Goal: Transaction & Acquisition: Purchase product/service

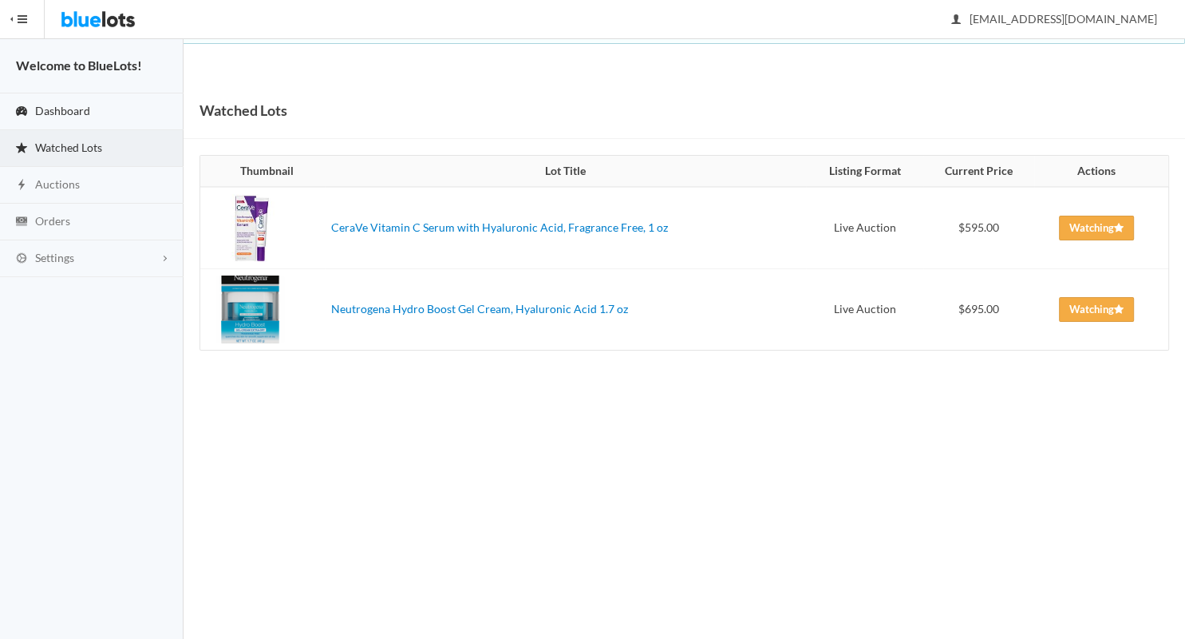
click at [112, 108] on link "Dashboard" at bounding box center [92, 111] width 184 height 37
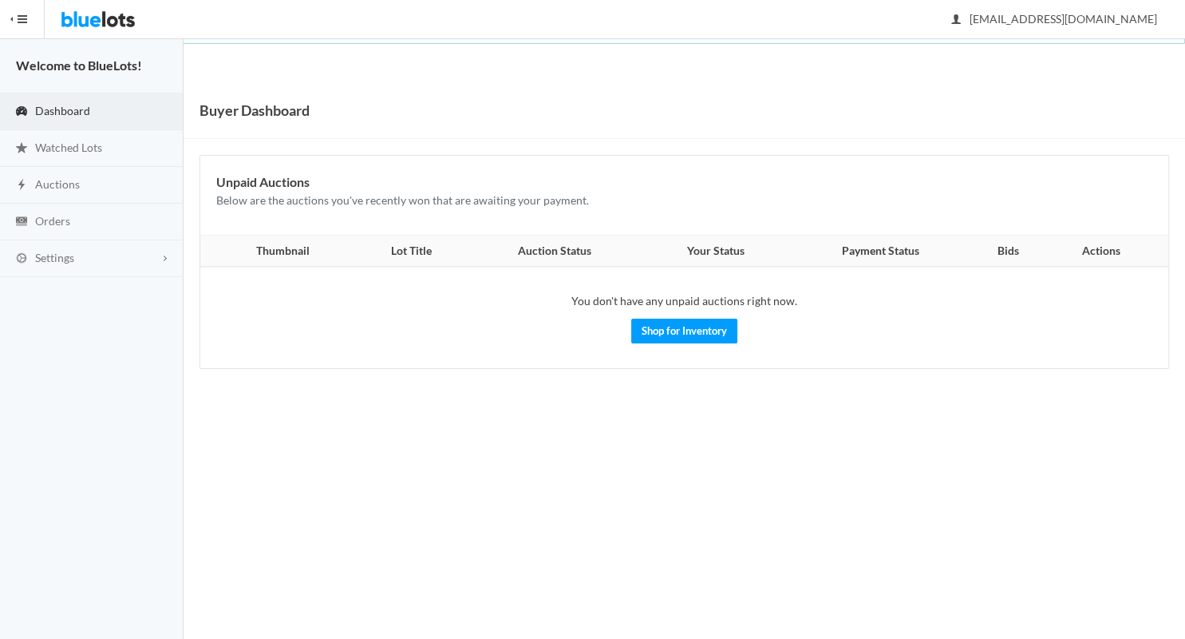
click at [111, 19] on img at bounding box center [98, 19] width 75 height 38
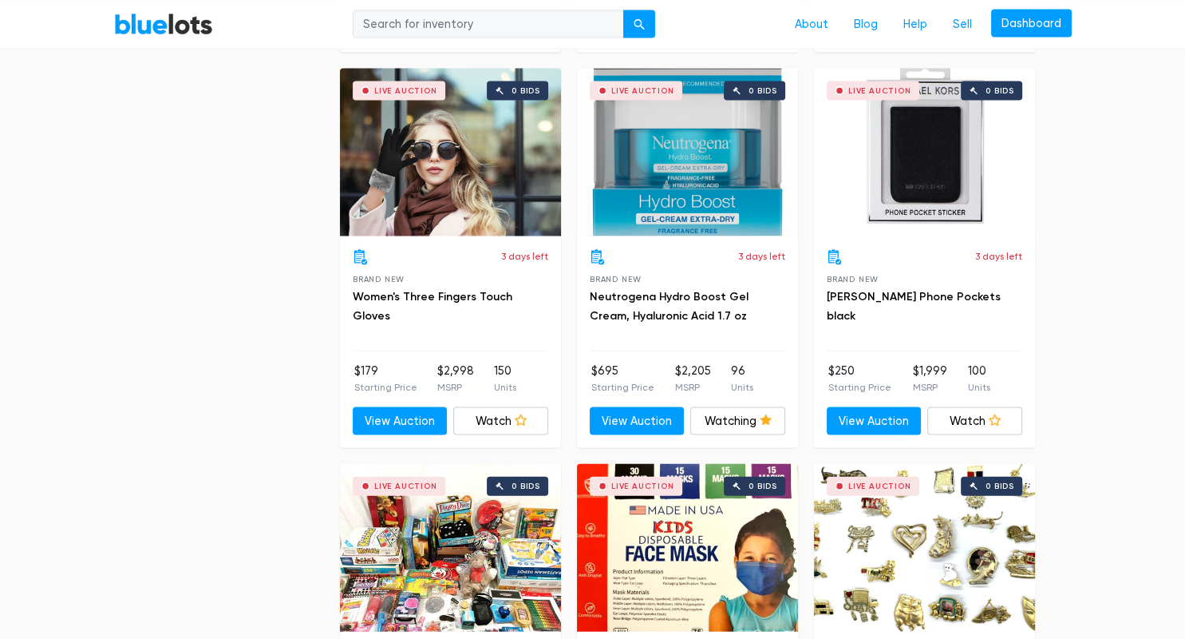
scroll to position [3255, 0]
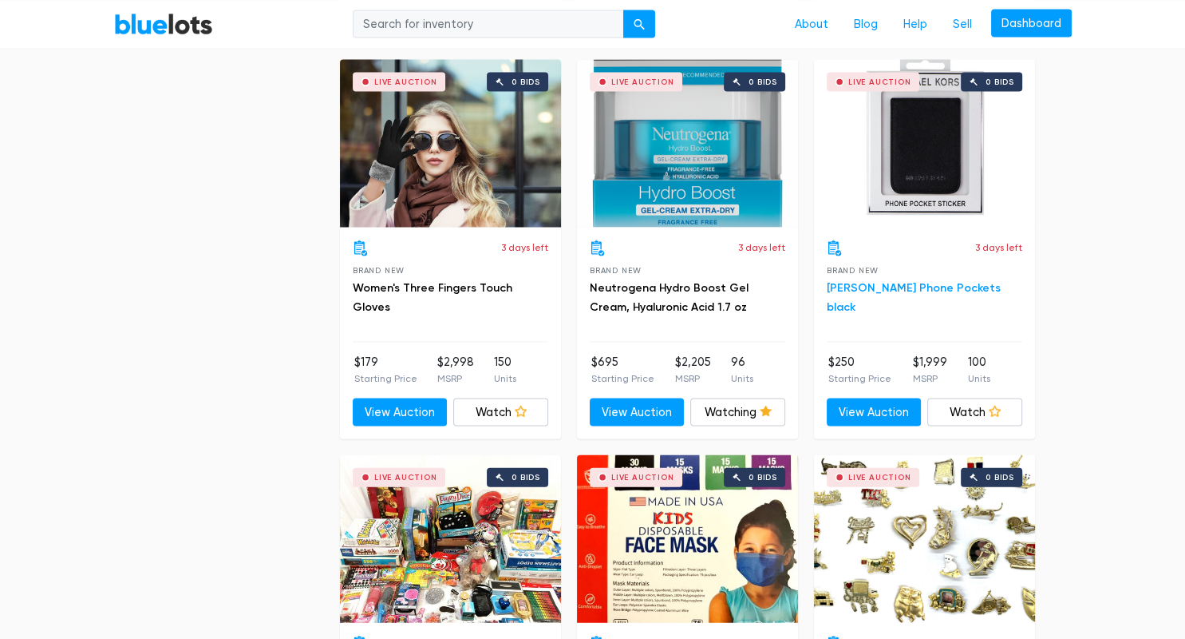
click at [956, 285] on link "Michael Kors Phone Pockets black" at bounding box center [914, 297] width 174 height 33
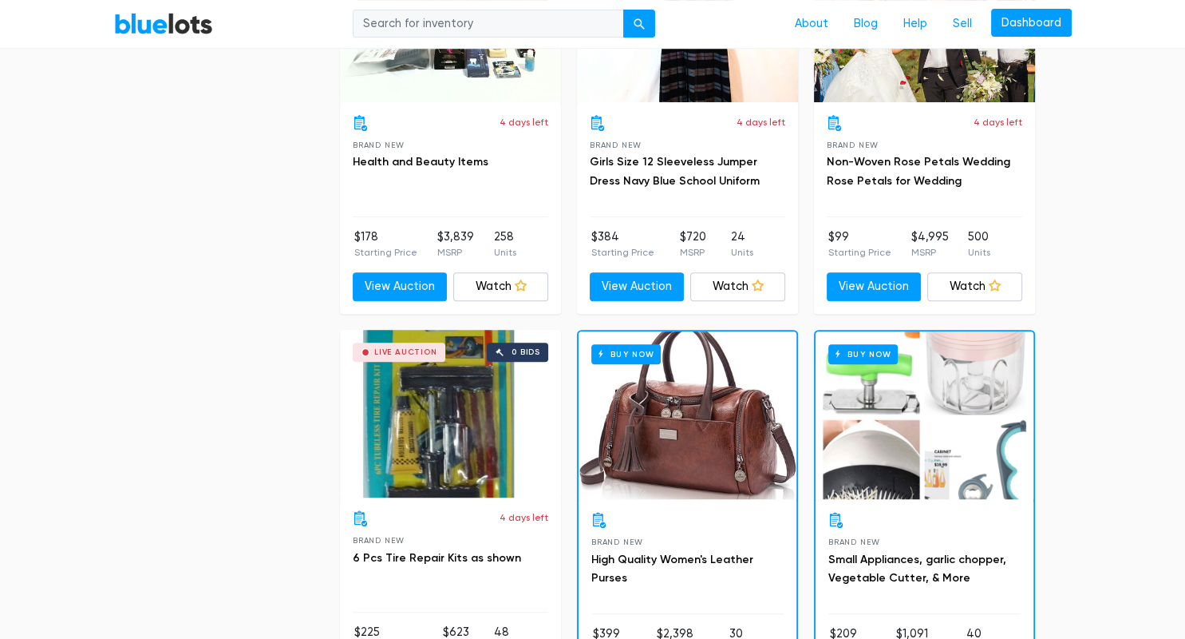
scroll to position [6543, 0]
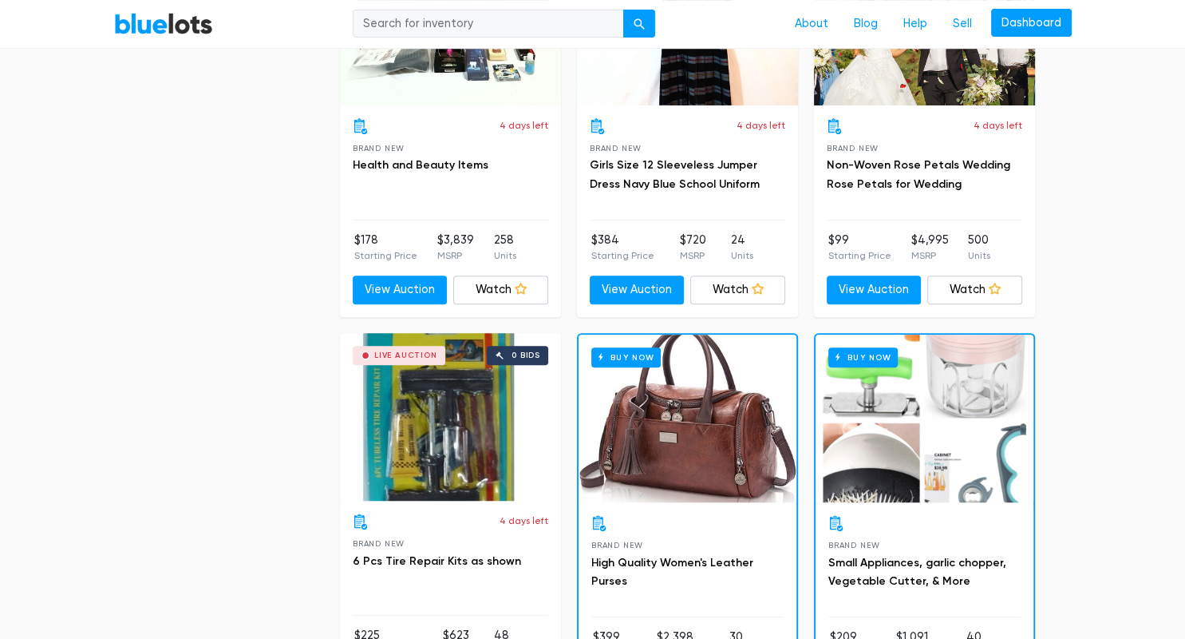
drag, startPoint x: 1185, startPoint y: 301, endPoint x: 1170, endPoint y: 611, distance: 310.9
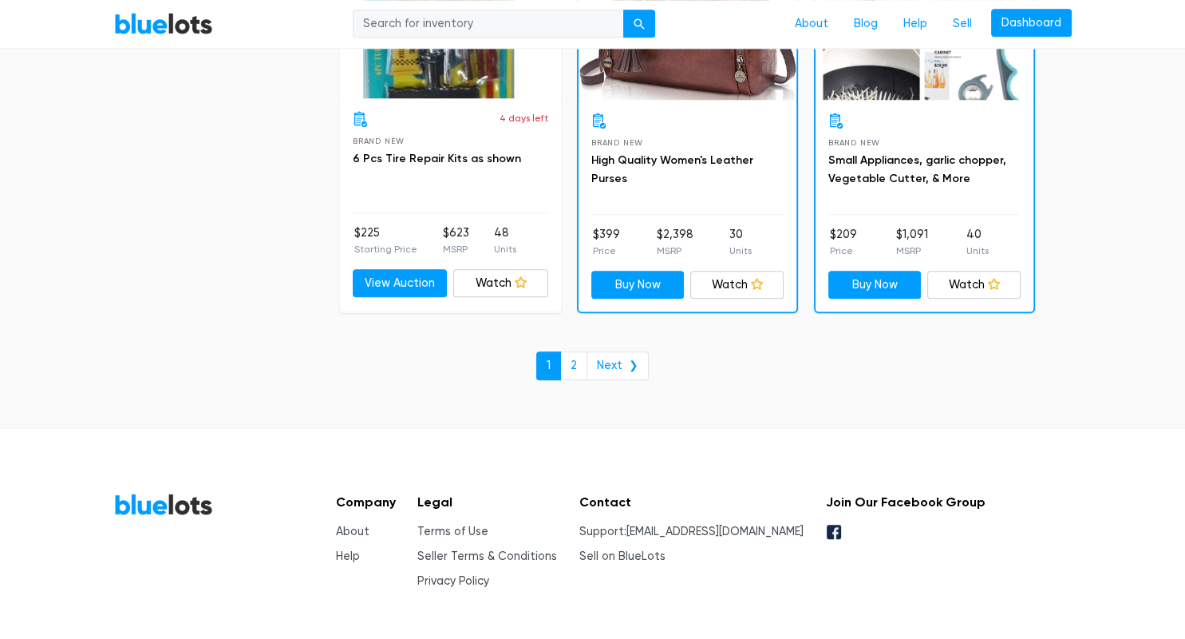
scroll to position [6953, 0]
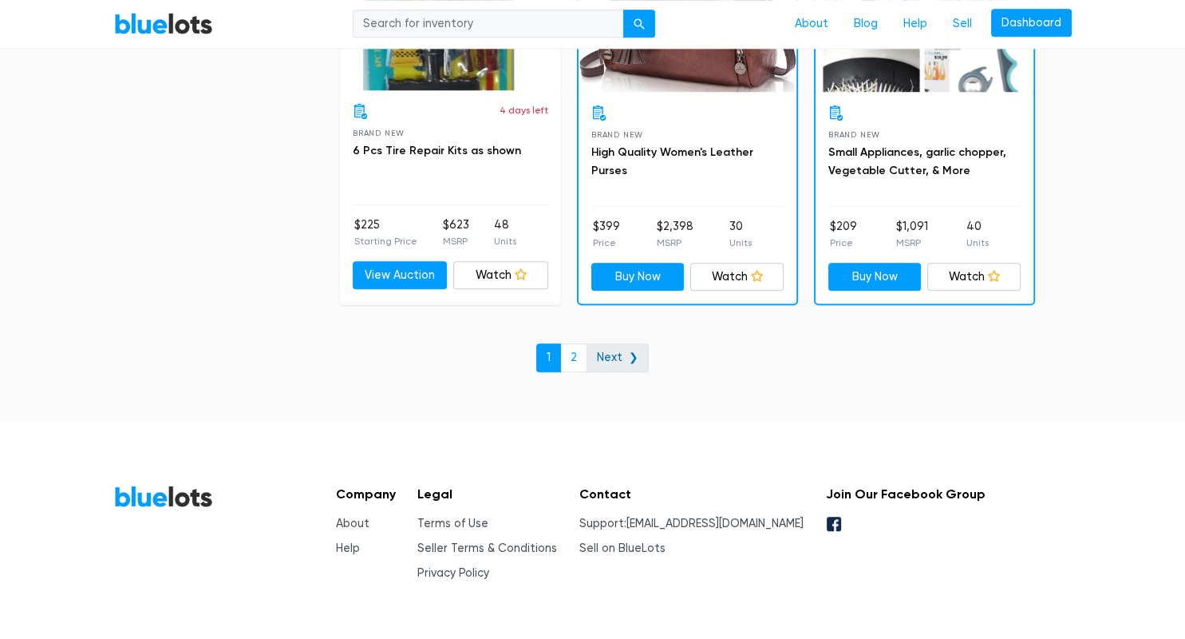
click at [623, 352] on link "Next ❯" at bounding box center [618, 357] width 62 height 29
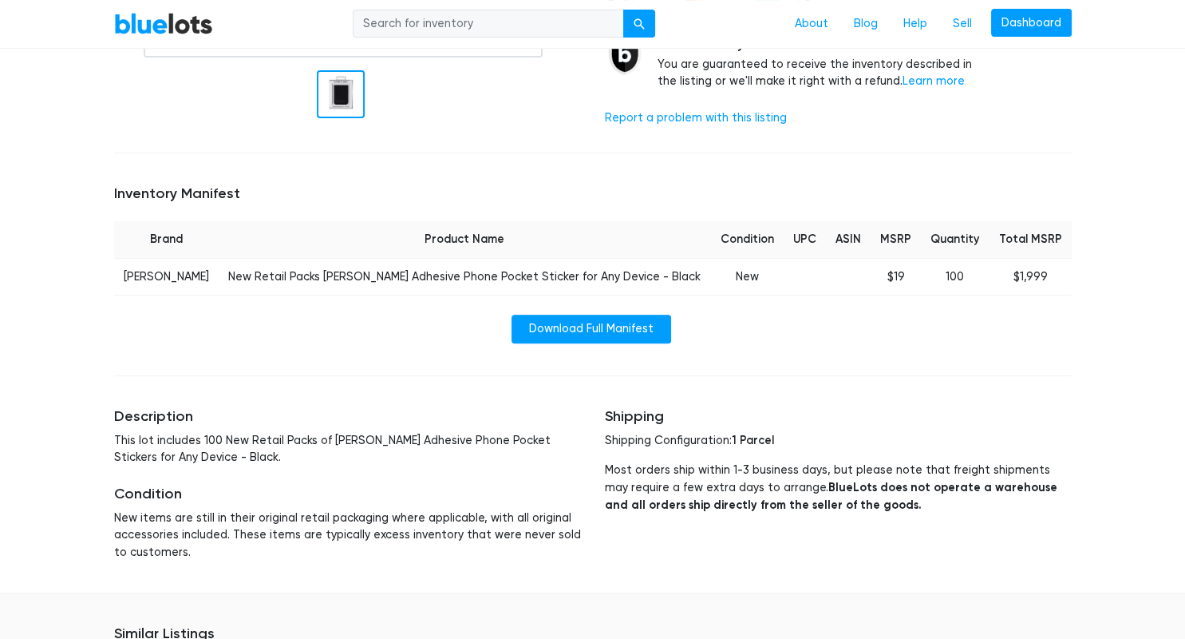
scroll to position [492, 0]
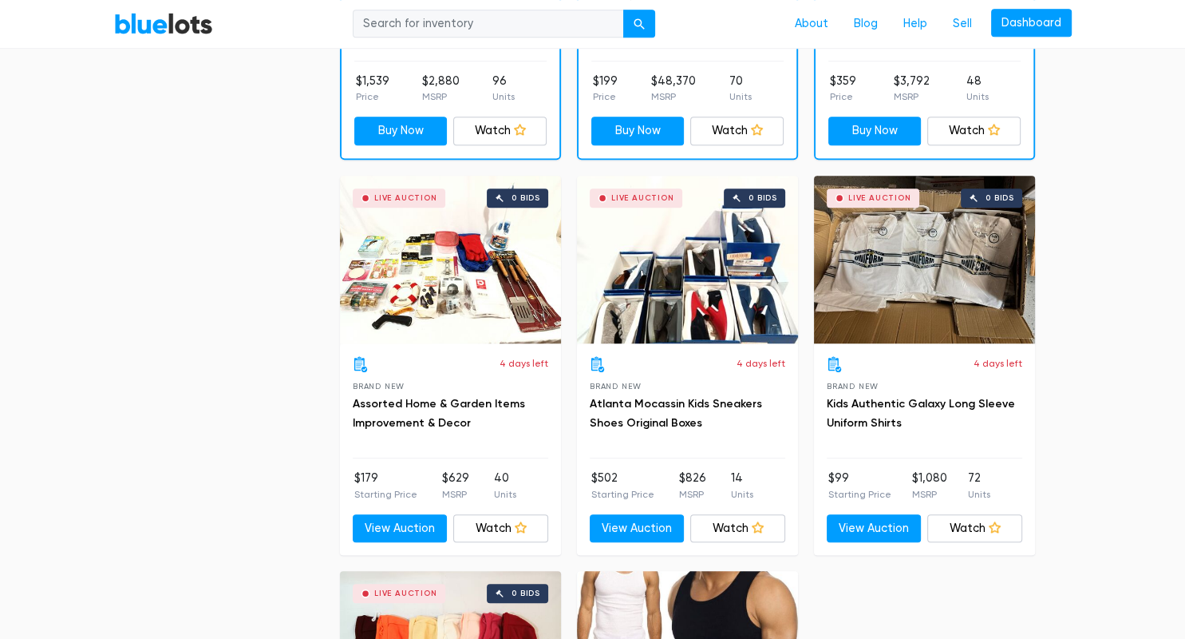
scroll to position [861, 0]
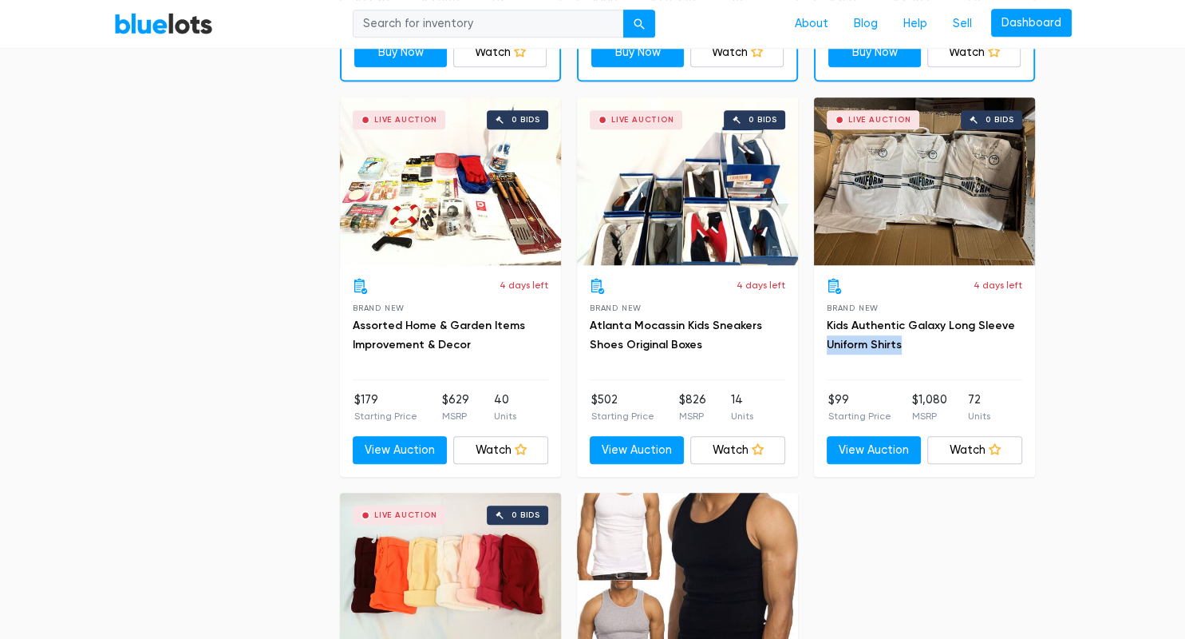
drag, startPoint x: 1177, startPoint y: 69, endPoint x: 1164, endPoint y: 360, distance: 291.6
click at [1164, 360] on section "Filter Filter & Sort SORT BY Most Bids Ending Soonest Newly Listed Lowest Price…" at bounding box center [592, 113] width 1185 height 1750
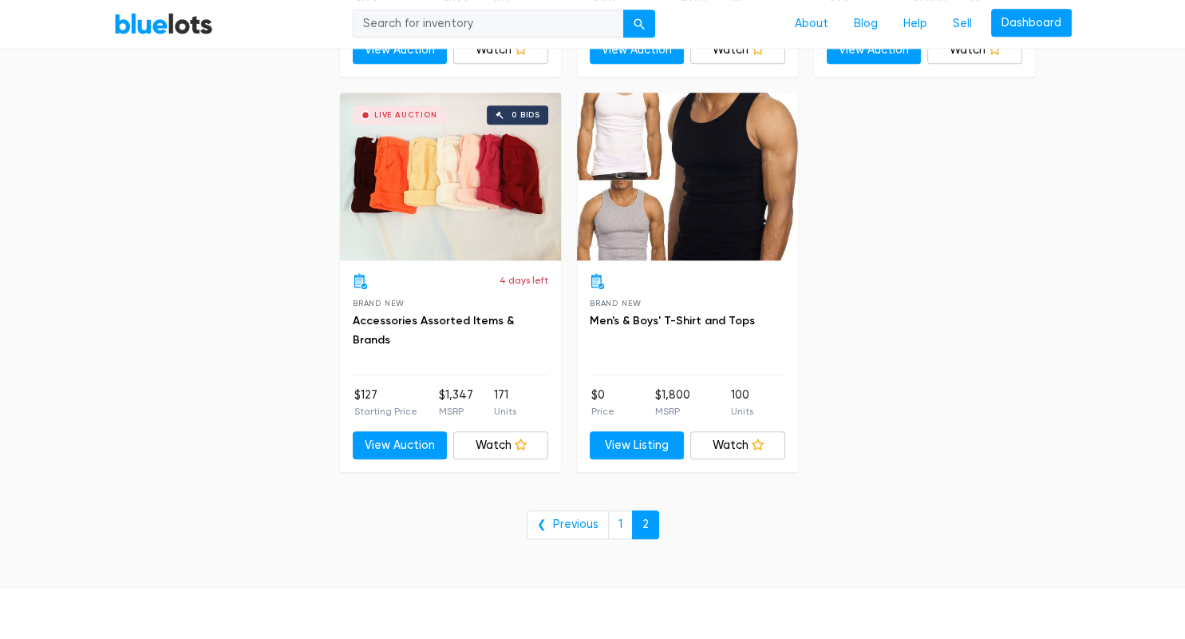
scroll to position [0, 0]
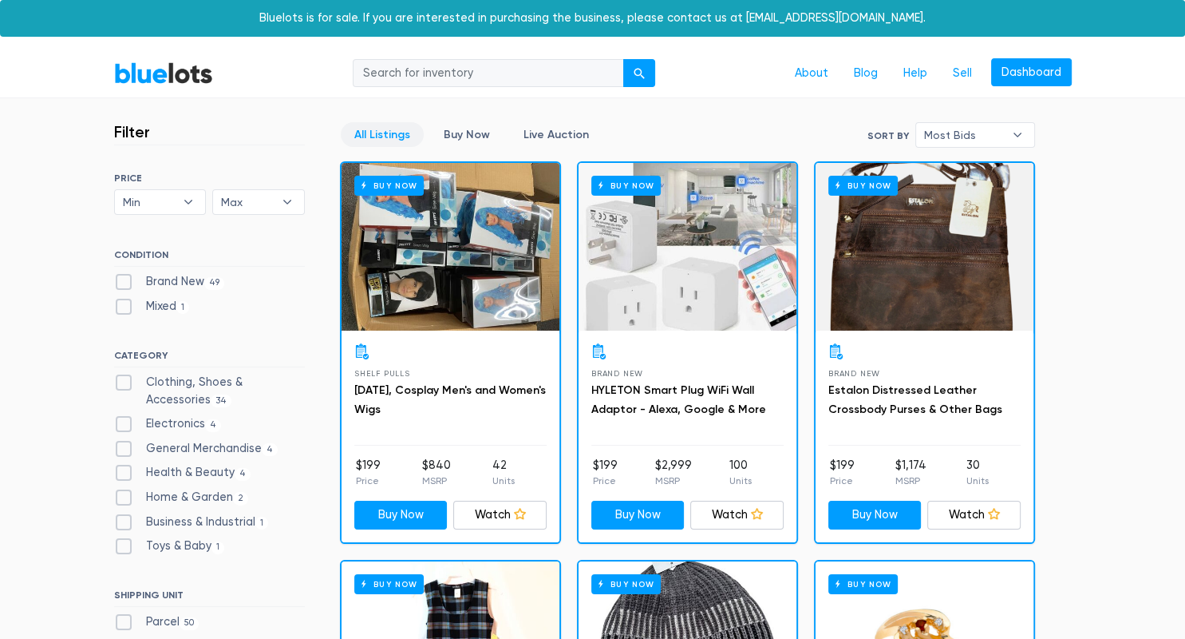
click at [1009, 88] on li "Dashboard" at bounding box center [1028, 73] width 87 height 30
click at [1015, 81] on link "Dashboard" at bounding box center [1031, 72] width 81 height 29
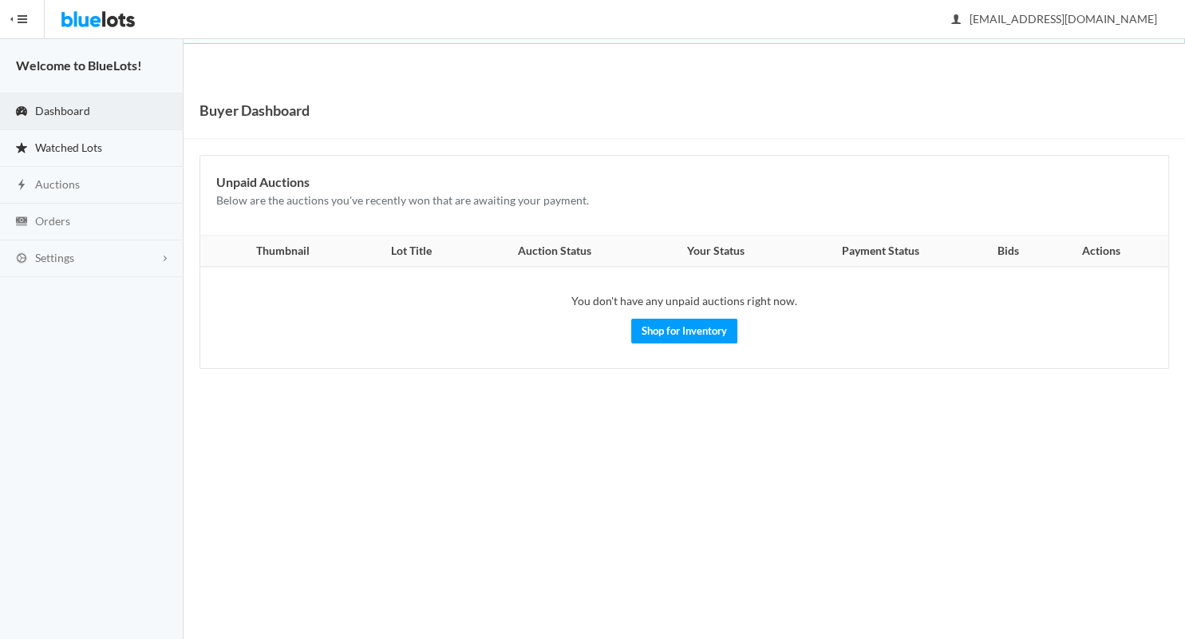
click at [109, 163] on link "Watched Lots" at bounding box center [92, 148] width 184 height 37
